Goal: Check status: Check status

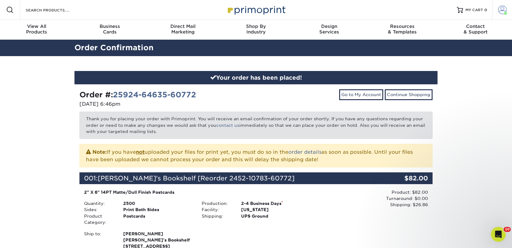
click at [500, 9] on span at bounding box center [502, 10] width 9 height 9
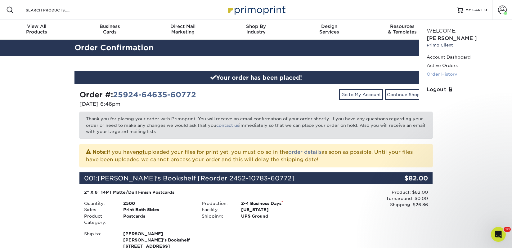
click at [449, 70] on link "Order History" at bounding box center [466, 74] width 78 height 8
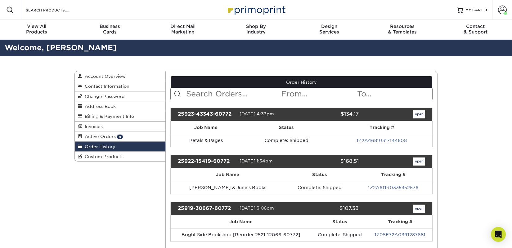
click at [206, 89] on input "text" at bounding box center [233, 94] width 95 height 12
type input "[PERSON_NAME]"
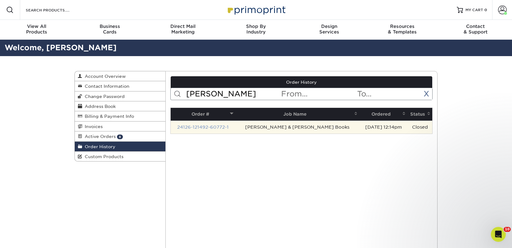
click at [224, 125] on link "24126-121492-60772-1" at bounding box center [203, 127] width 52 height 5
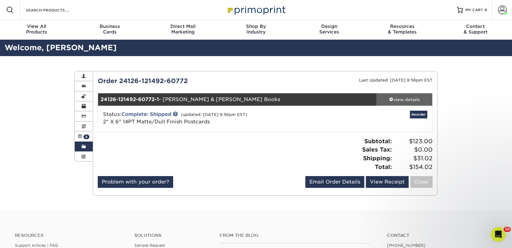
click at [403, 101] on div "view details" at bounding box center [405, 100] width 56 height 6
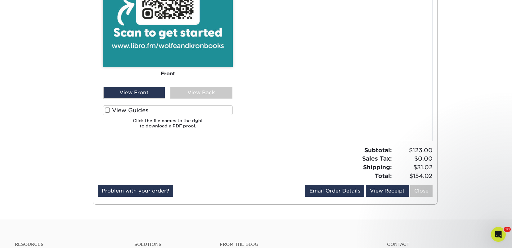
click at [157, 112] on label "View Guides" at bounding box center [168, 111] width 130 height 10
click at [0, 0] on input "View Guides" at bounding box center [0, 0] width 0 height 0
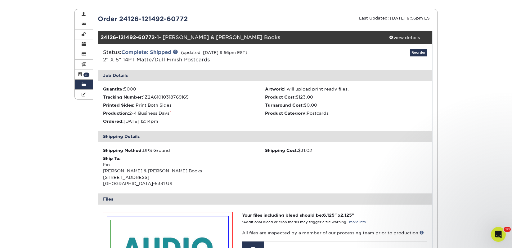
scroll to position [62, 0]
